Goal: Information Seeking & Learning: Learn about a topic

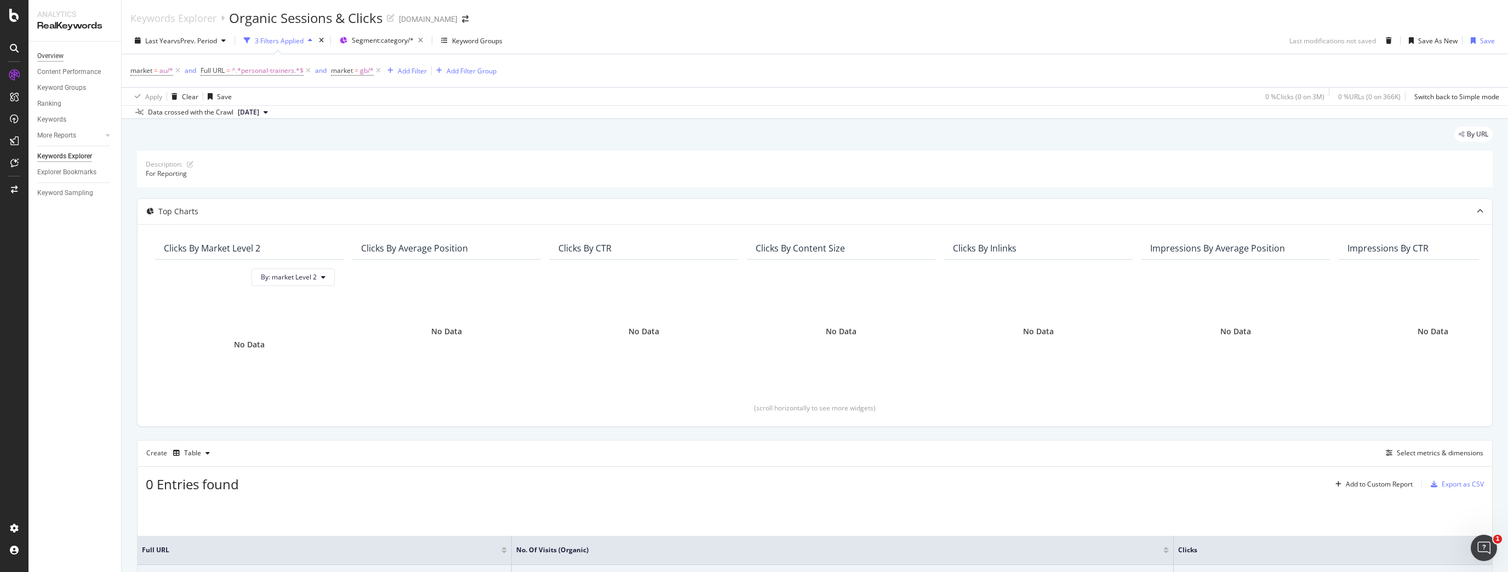
scroll to position [96, 0]
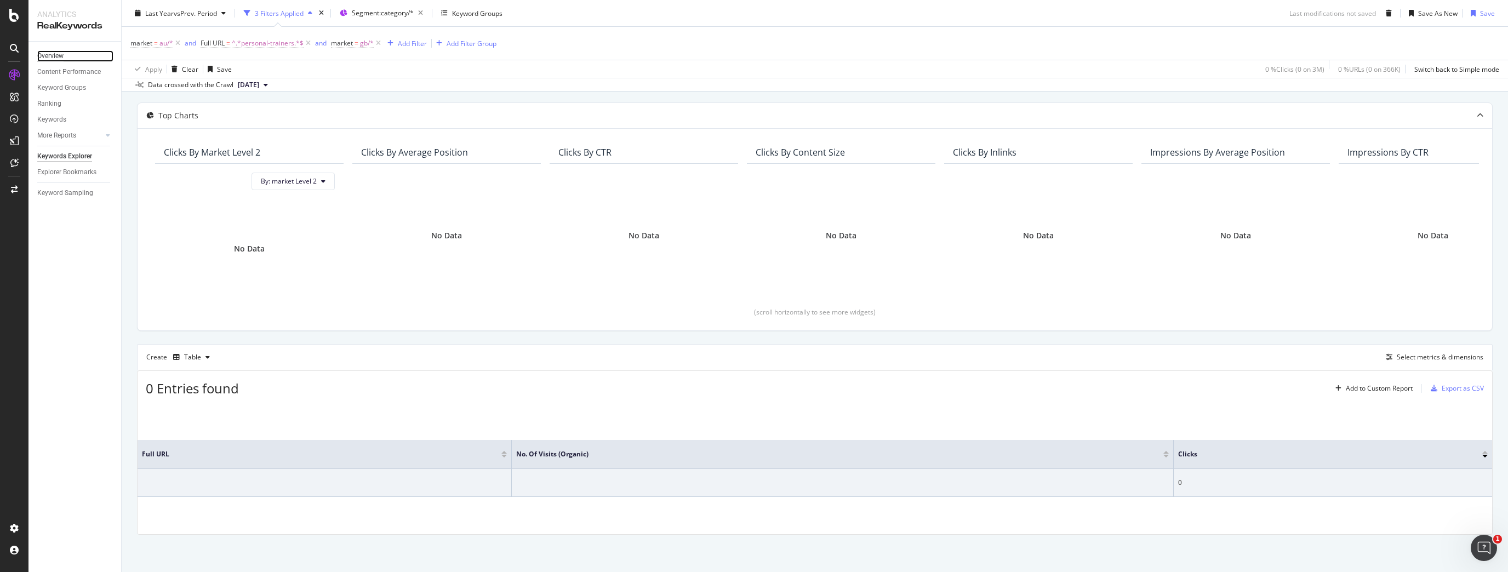
click at [46, 50] on div "Overview" at bounding box center [50, 56] width 26 height 12
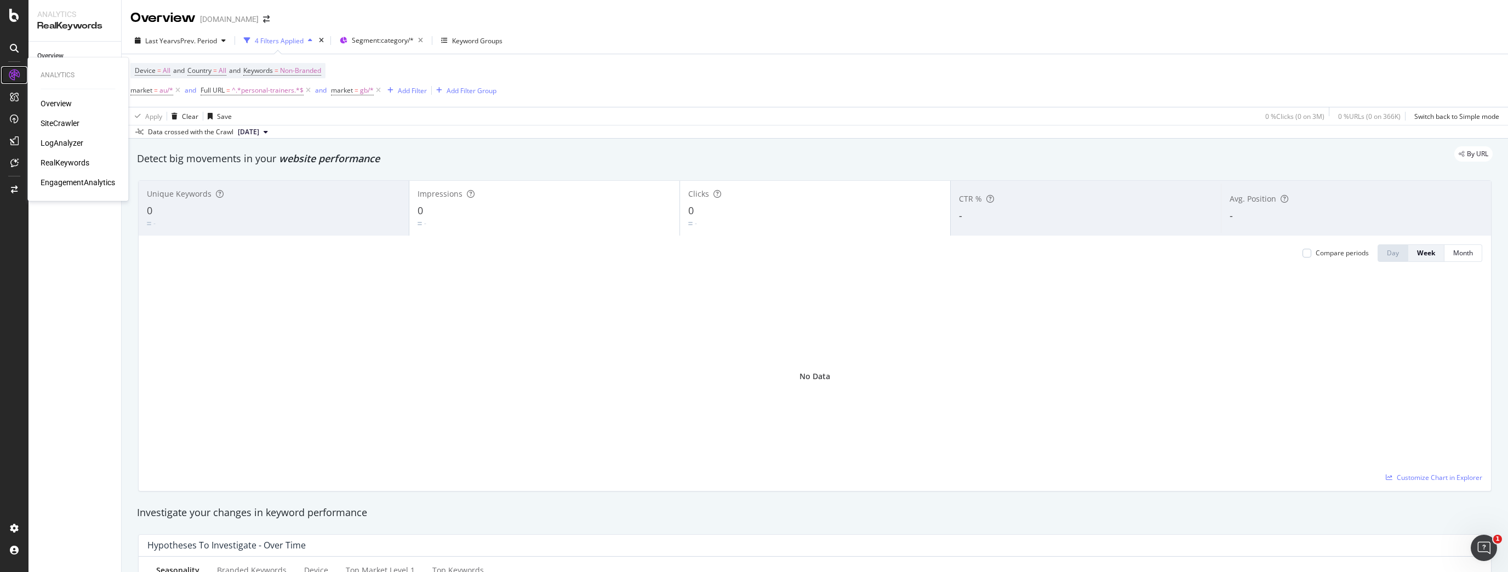
click at [14, 77] on icon at bounding box center [14, 75] width 11 height 11
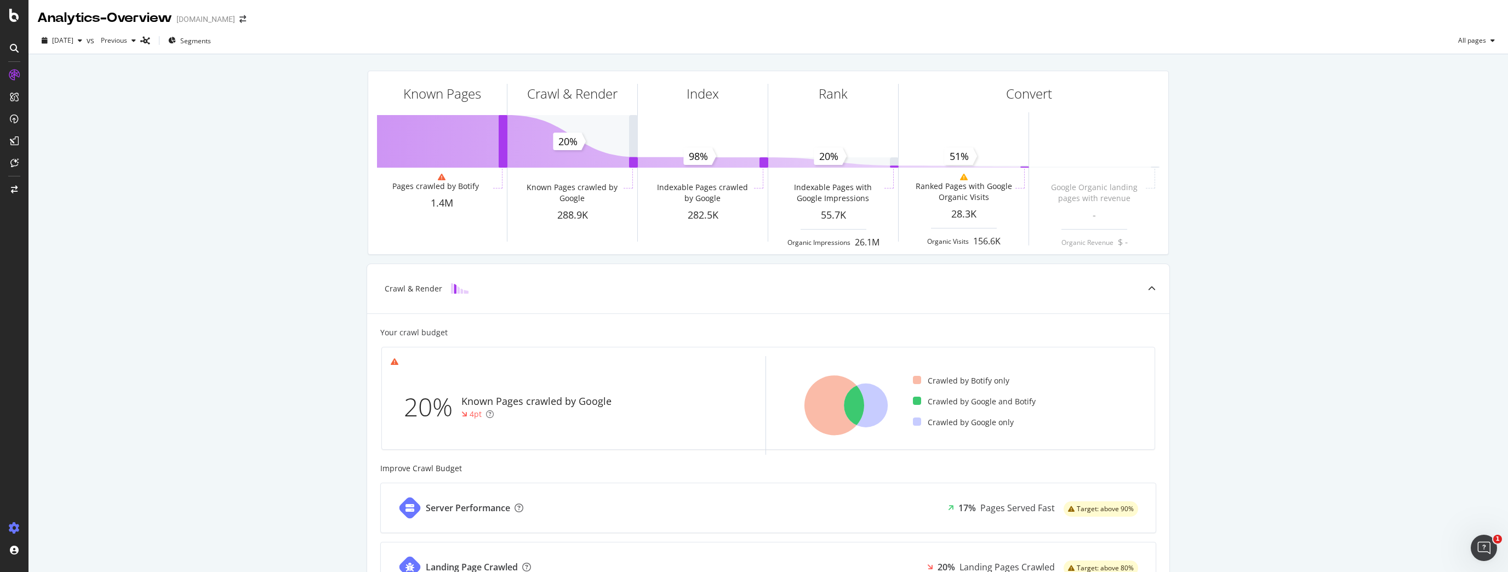
click at [19, 522] on div at bounding box center [14, 529] width 26 height 18
click at [19, 523] on icon at bounding box center [14, 528] width 11 height 11
click at [64, 142] on div "LogAnalyzer" at bounding box center [62, 143] width 43 height 11
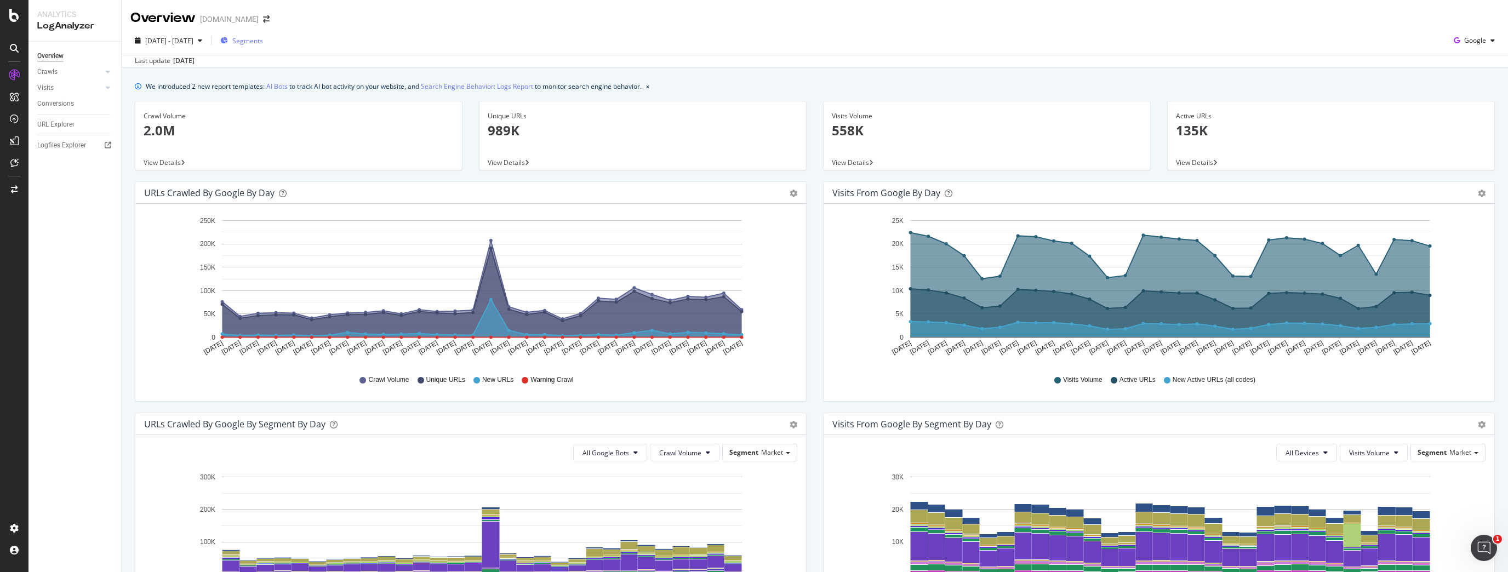
click at [267, 41] on button "Segments" at bounding box center [242, 41] width 52 height 18
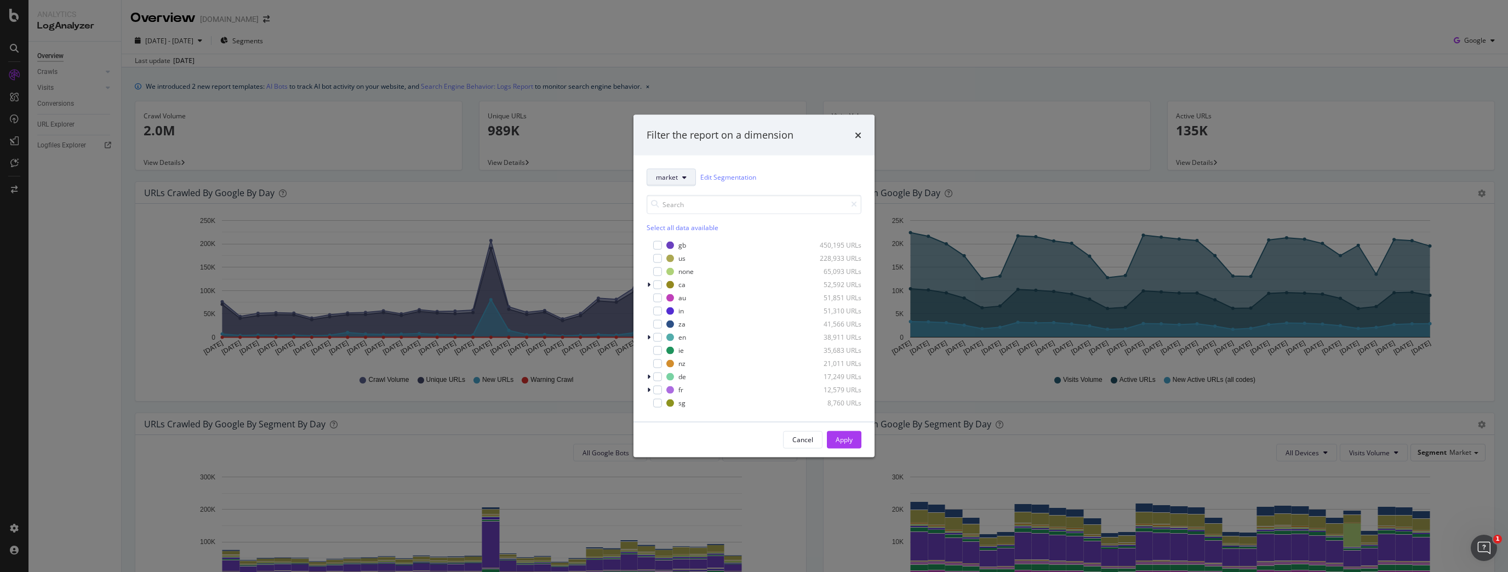
click at [678, 184] on button "market" at bounding box center [671, 177] width 49 height 18
click at [678, 263] on div "gb-services" at bounding box center [706, 257] width 119 height 16
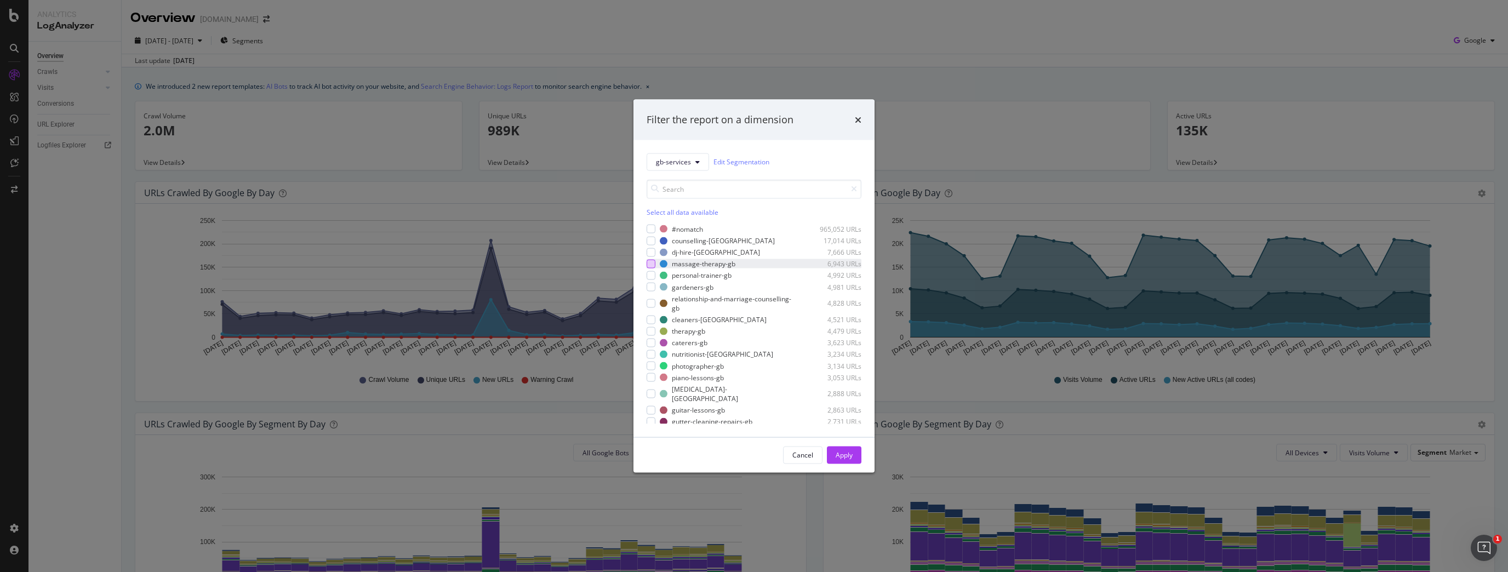
click at [653, 267] on div "modal" at bounding box center [651, 263] width 9 height 9
click at [653, 272] on div "modal" at bounding box center [651, 275] width 9 height 9
click at [653, 265] on icon "modal" at bounding box center [651, 263] width 5 height 5
click at [691, 157] on button "gb-services" at bounding box center [678, 162] width 62 height 18
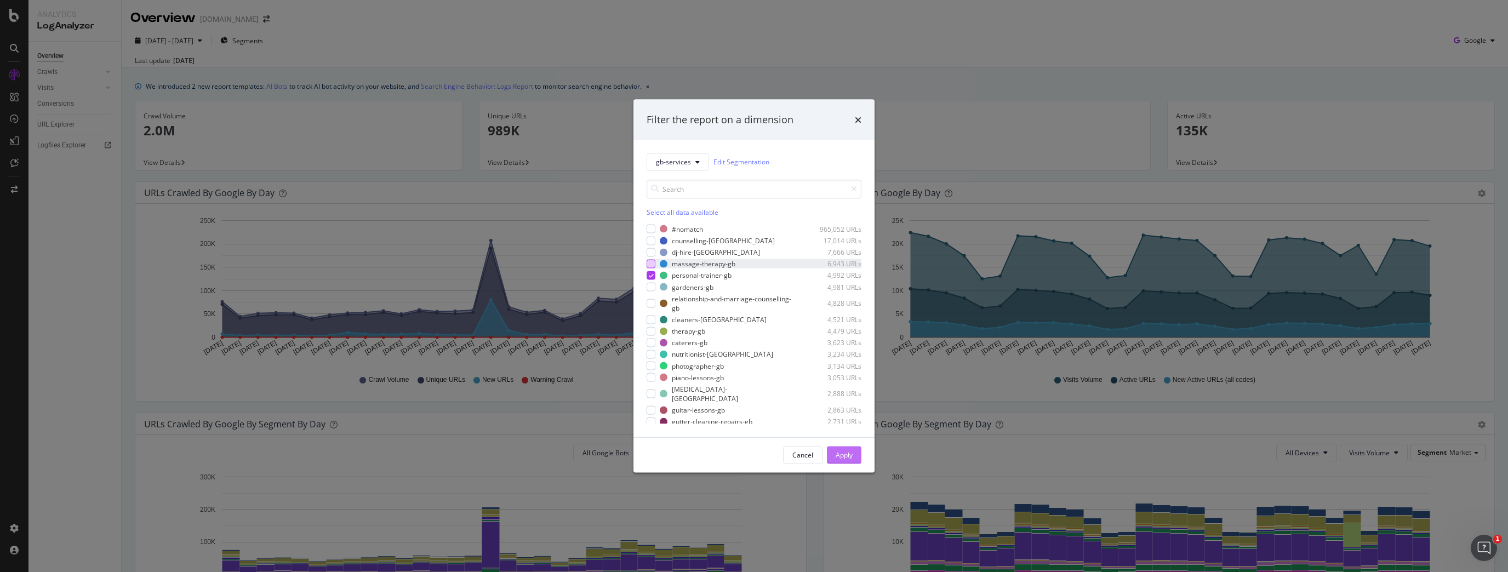
click at [853, 453] on button "Apply" at bounding box center [844, 455] width 35 height 18
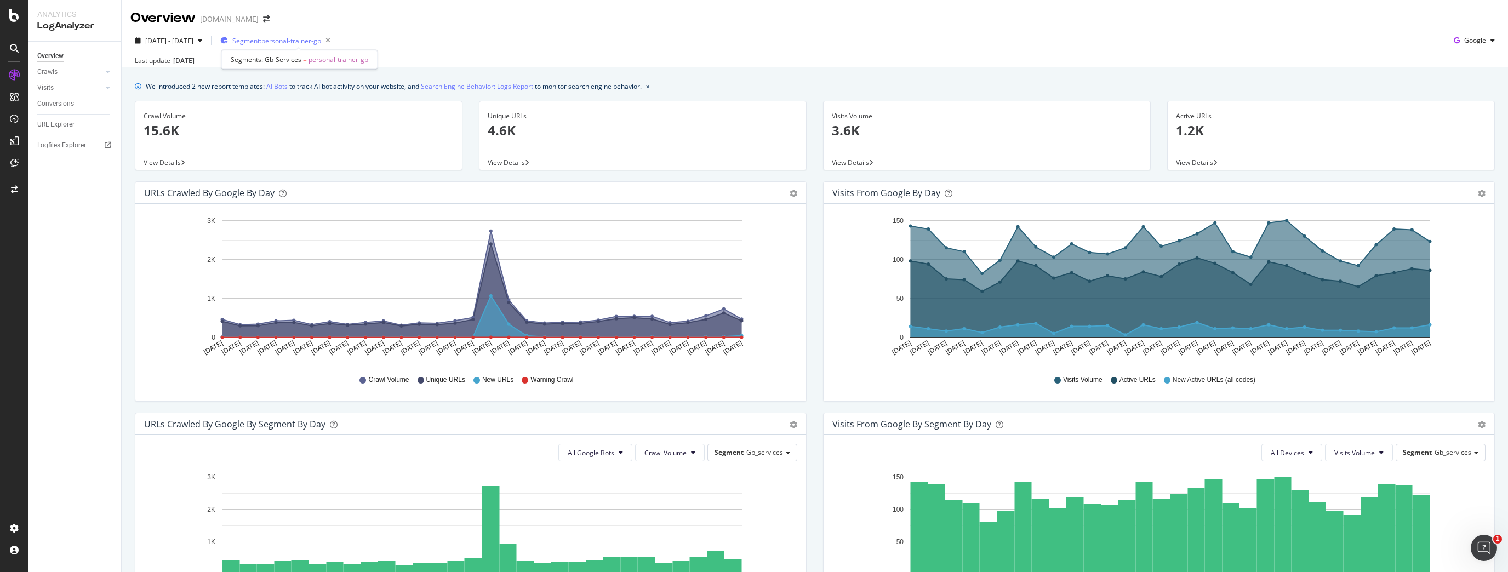
click at [321, 36] on span "Segment: personal-trainer-gb" at bounding box center [276, 40] width 89 height 9
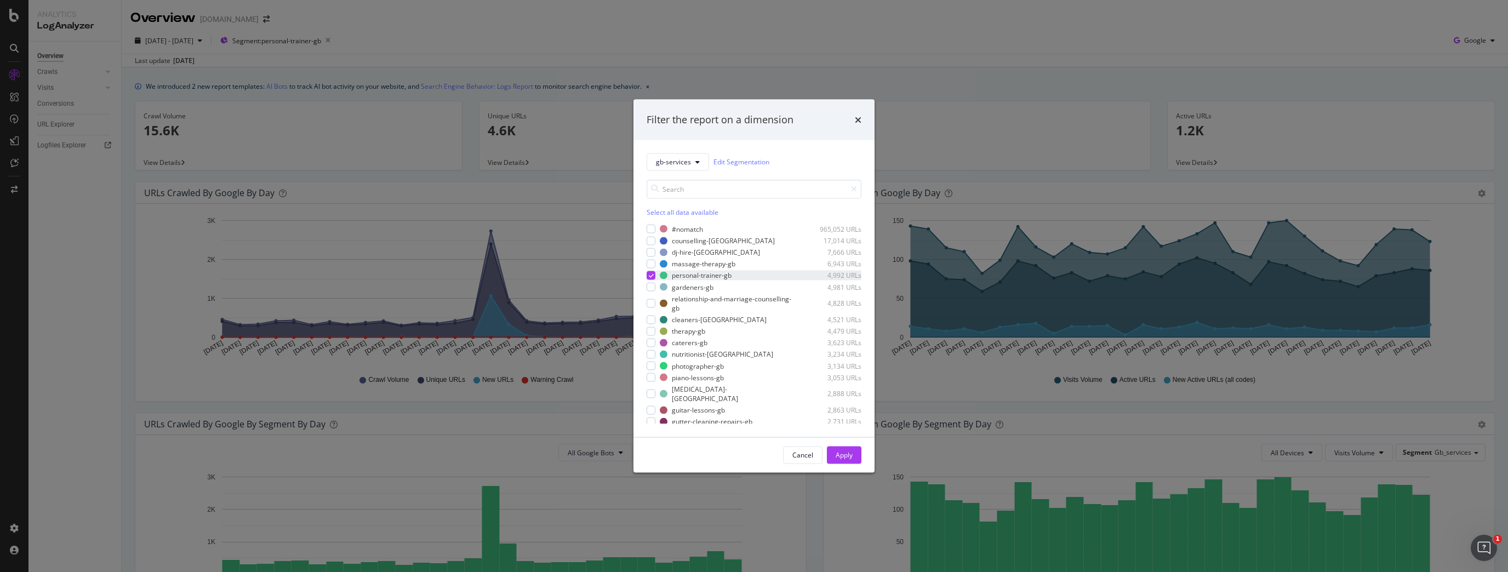
click at [649, 275] on div "modal" at bounding box center [651, 275] width 9 height 9
click at [680, 162] on span "gb-services" at bounding box center [673, 161] width 35 height 9
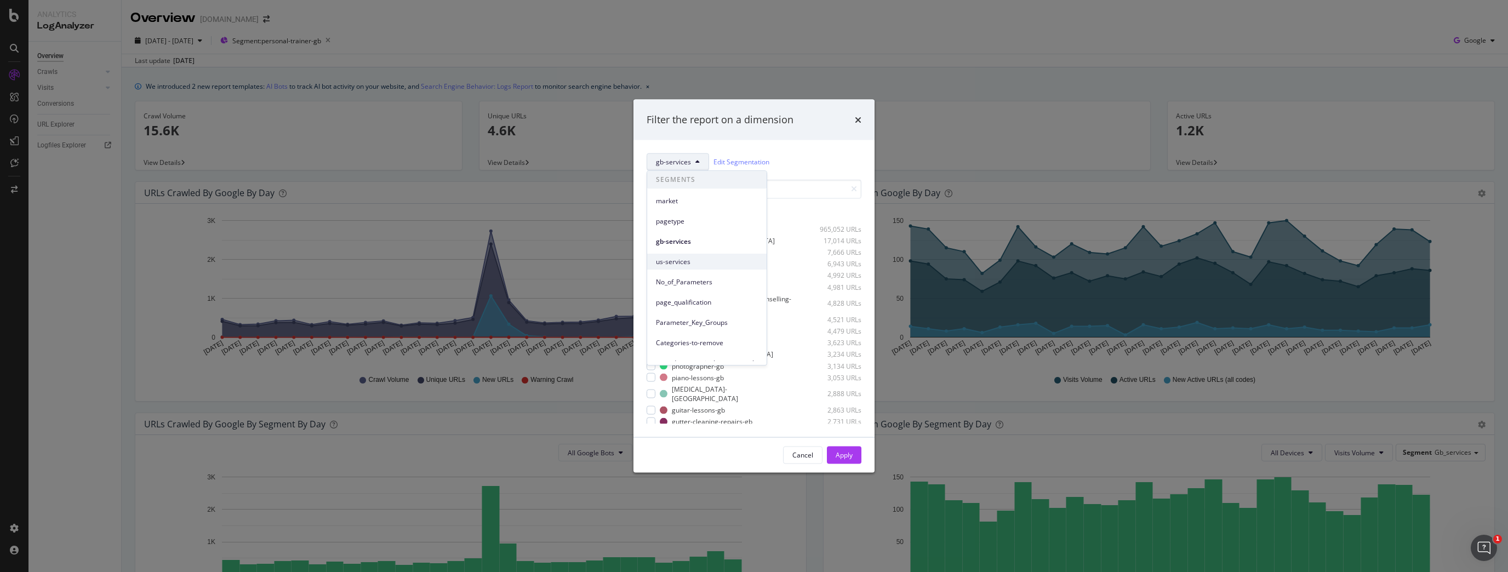
click at [680, 260] on span "us-services" at bounding box center [707, 262] width 102 height 10
click at [655, 256] on div "modal" at bounding box center [651, 252] width 9 height 9
click at [845, 451] on div "Apply" at bounding box center [844, 454] width 17 height 9
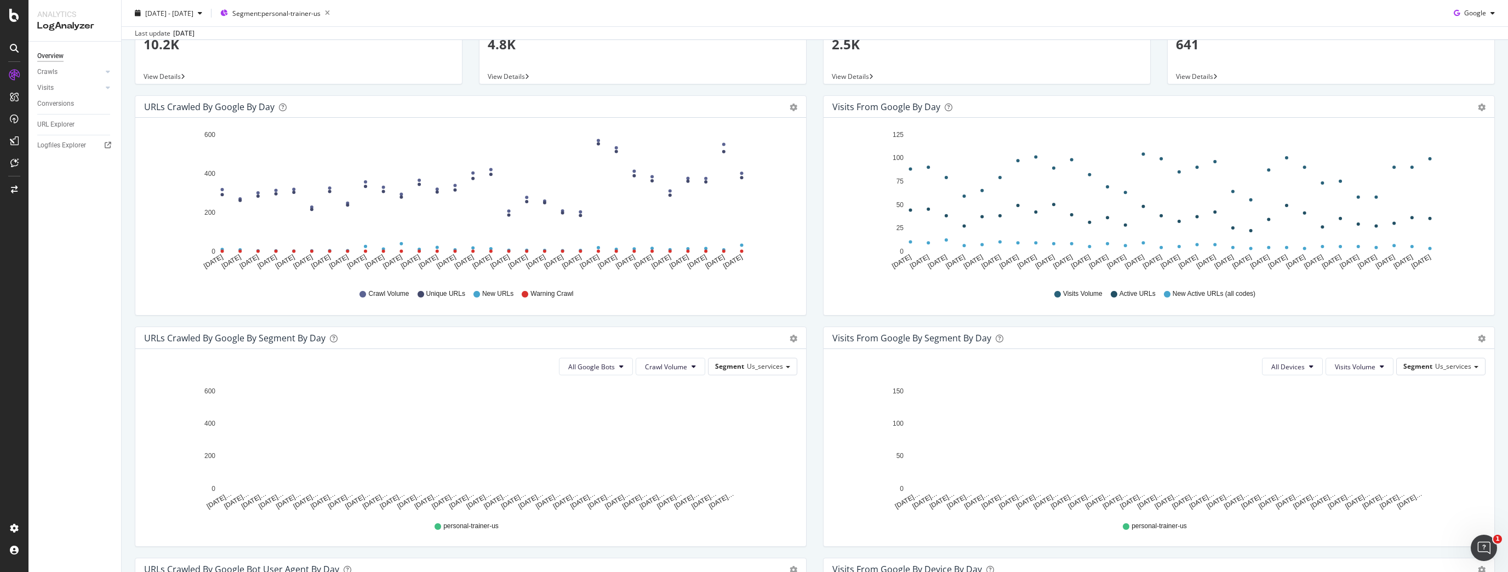
scroll to position [132, 0]
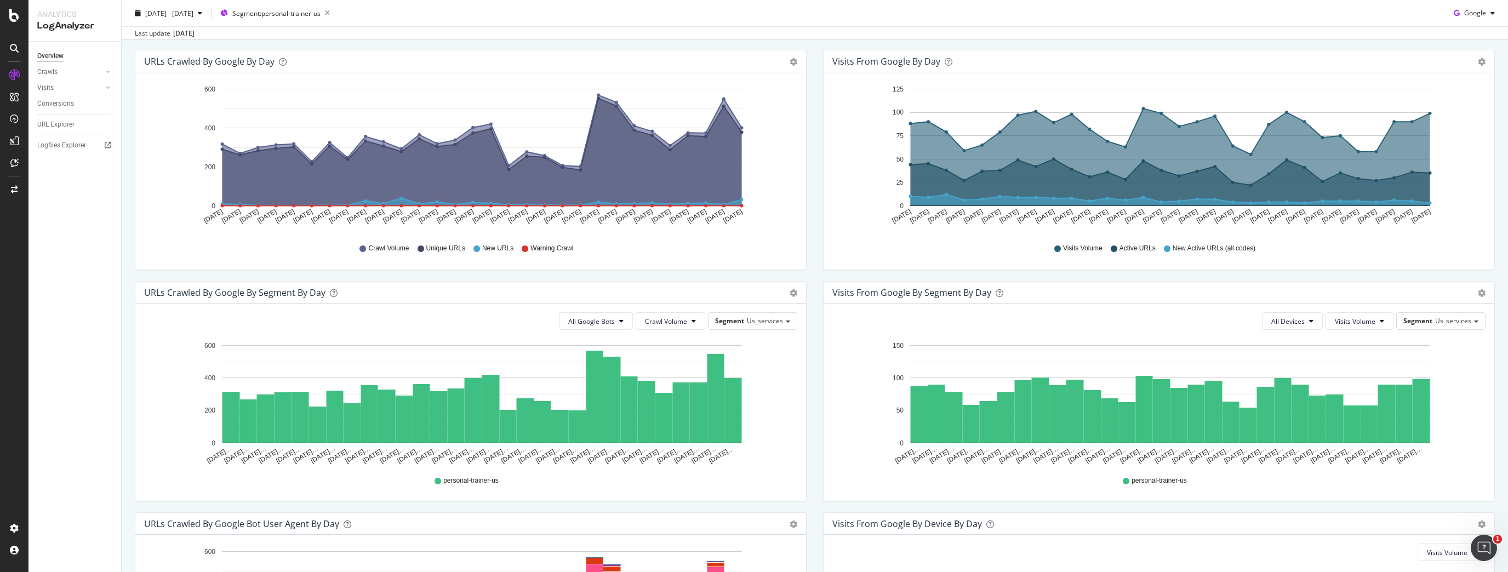
click at [634, 321] on div "All Google Bots Crawl Volume Segment Us_services" at bounding box center [470, 321] width 653 height 18
click at [626, 322] on button "All Google Bots" at bounding box center [596, 321] width 74 height 18
click at [620, 422] on span "Google Smartphone" at bounding box center [606, 424] width 77 height 10
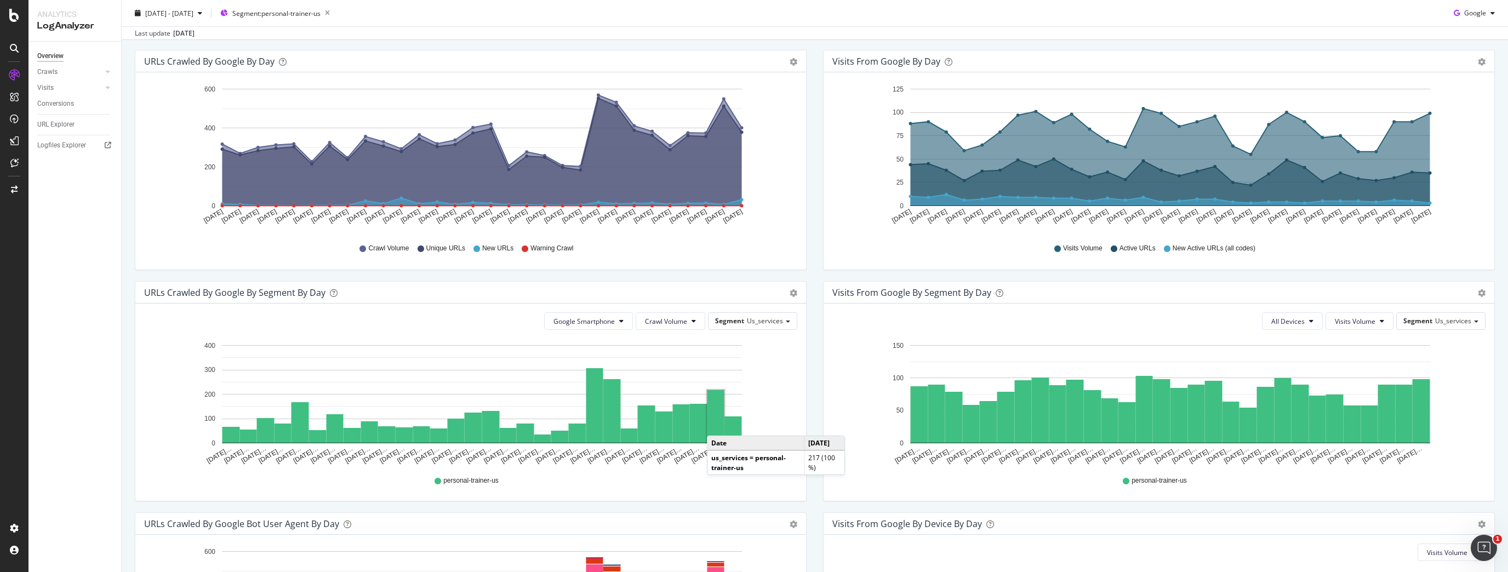
click at [718, 424] on rect "A chart." at bounding box center [716, 416] width 17 height 53
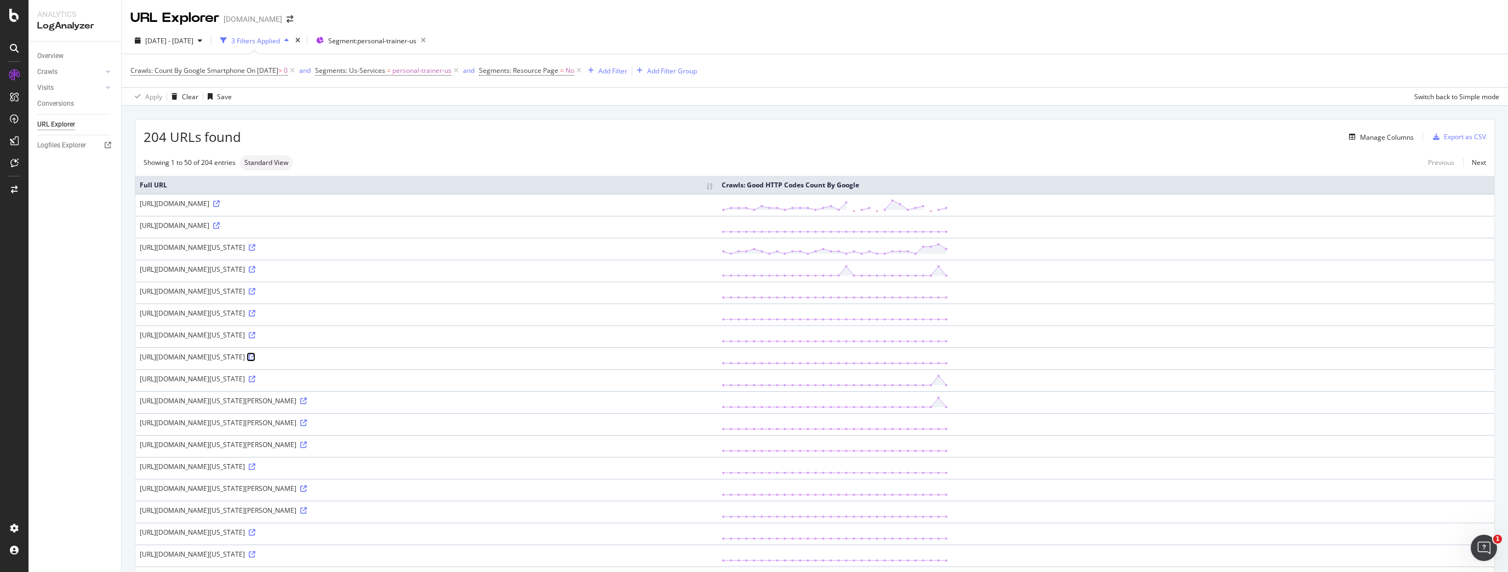
click at [255, 355] on icon at bounding box center [252, 357] width 7 height 7
